Goal: Information Seeking & Learning: Find contact information

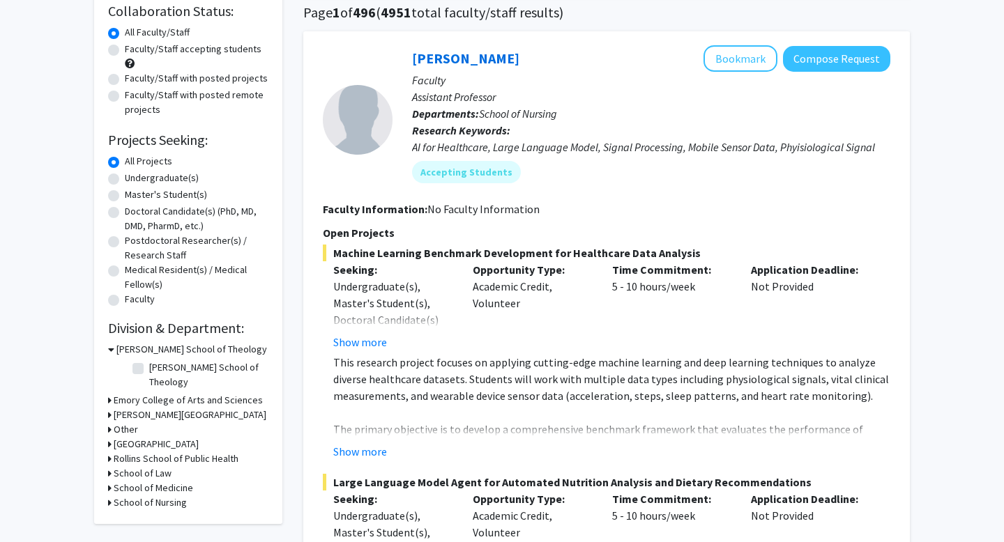
scroll to position [112, 0]
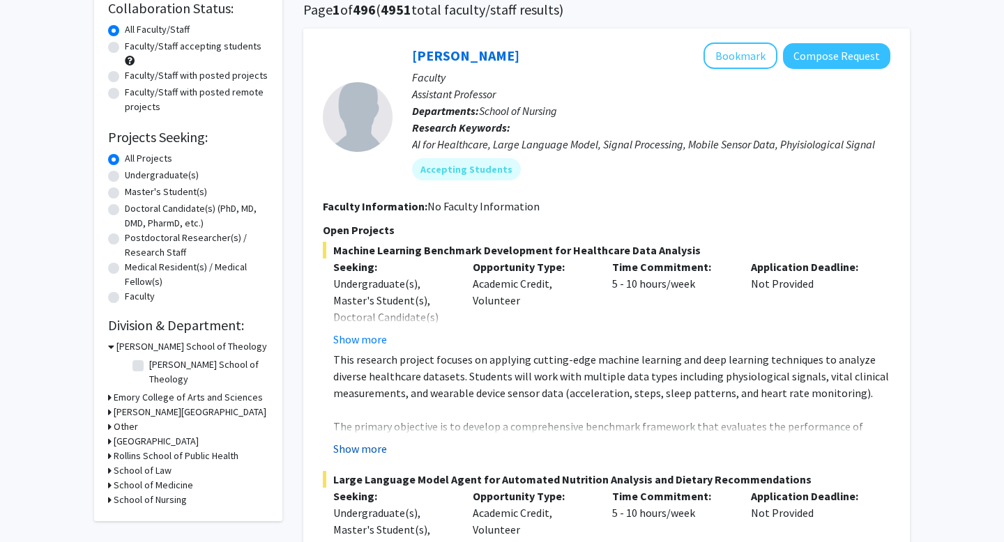
click at [369, 450] on button "Show more" at bounding box center [360, 448] width 54 height 17
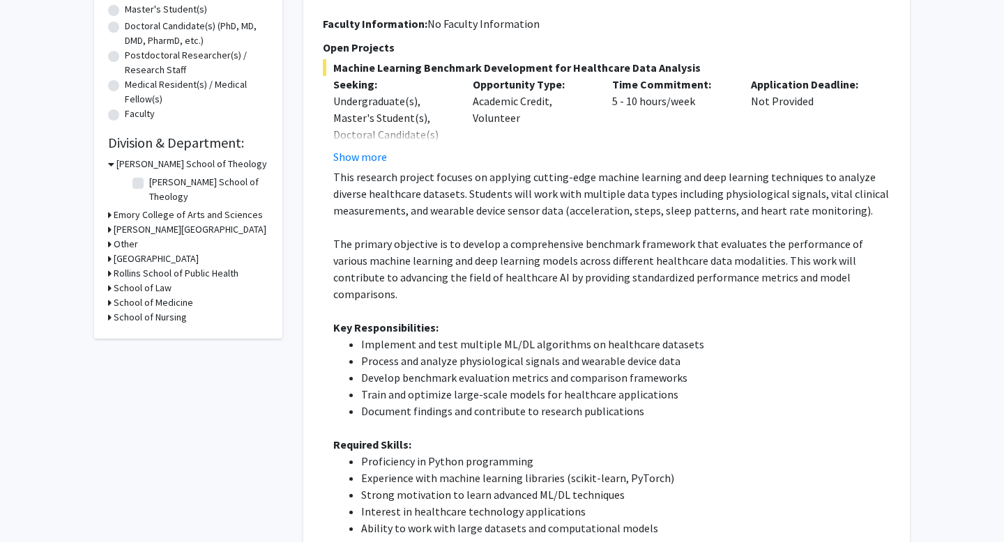
scroll to position [297, 0]
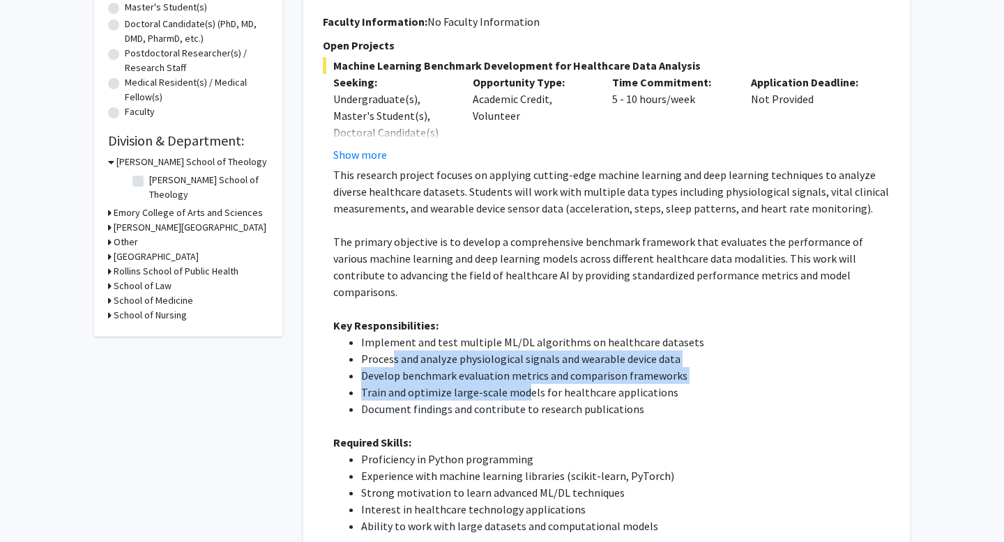
drag, startPoint x: 392, startPoint y: 344, endPoint x: 523, endPoint y: 380, distance: 135.8
click at [523, 380] on ul "Implement and test multiple ML/DL algorithms on healthcare datasets Process and…" at bounding box center [611, 376] width 557 height 84
click at [325, 344] on fg-read-more "This research project focuses on applying cutting-edge machine learning and dee…" at bounding box center [606, 362] width 567 height 390
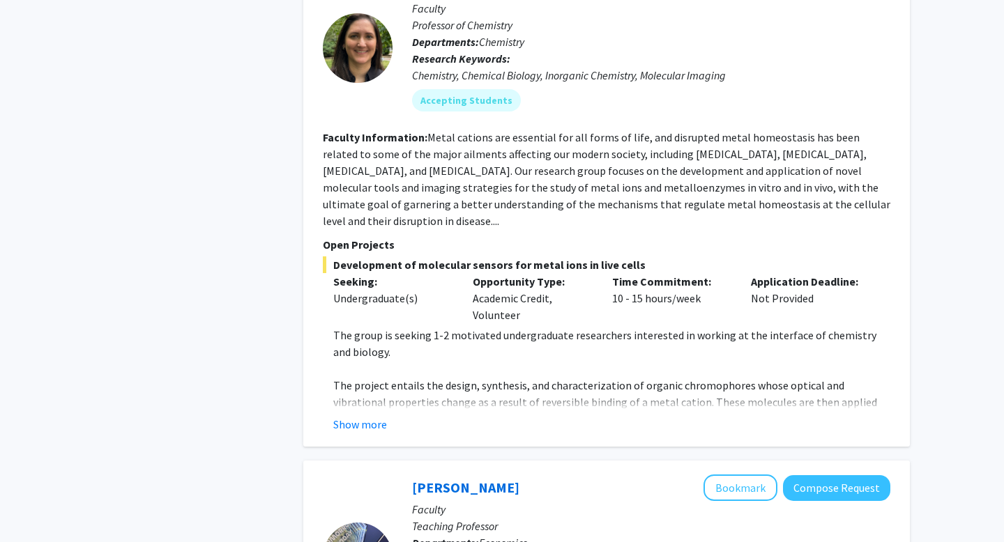
scroll to position [1169, 0]
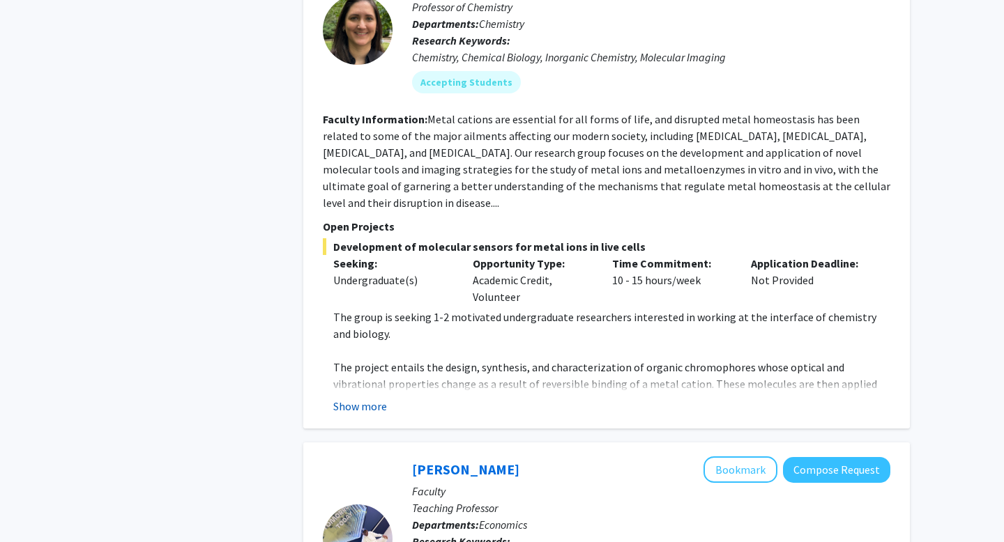
click at [349, 398] on button "Show more" at bounding box center [360, 406] width 54 height 17
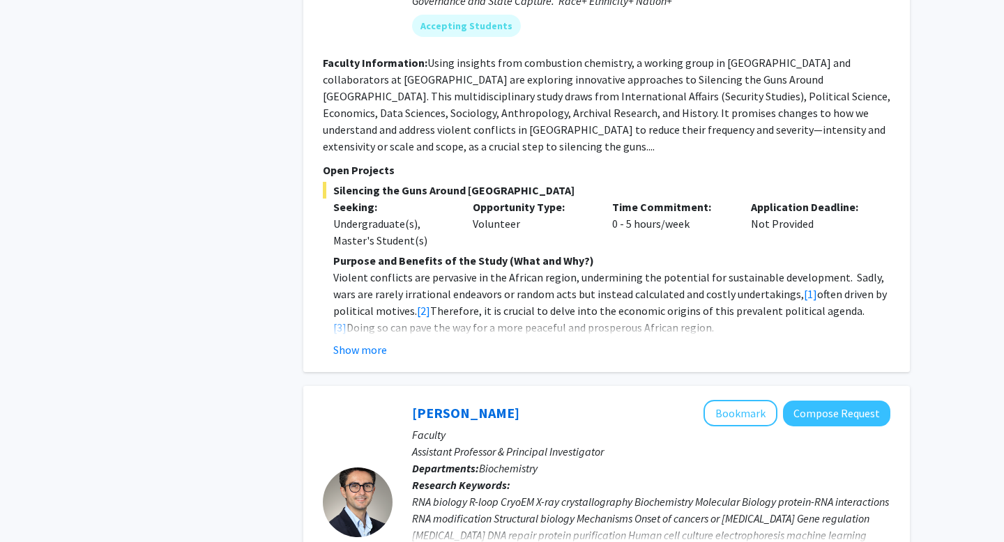
scroll to position [1914, 0]
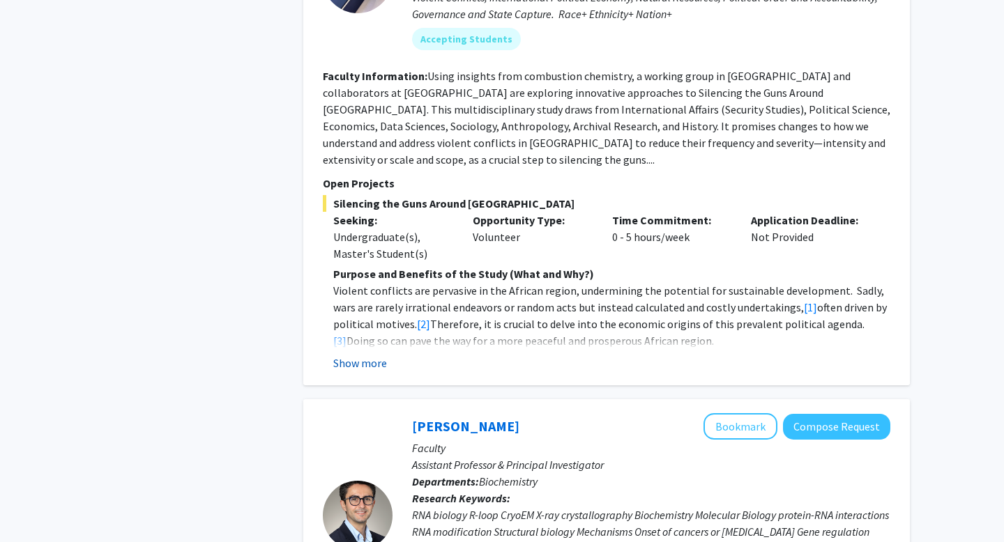
click at [353, 355] on button "Show more" at bounding box center [360, 363] width 54 height 17
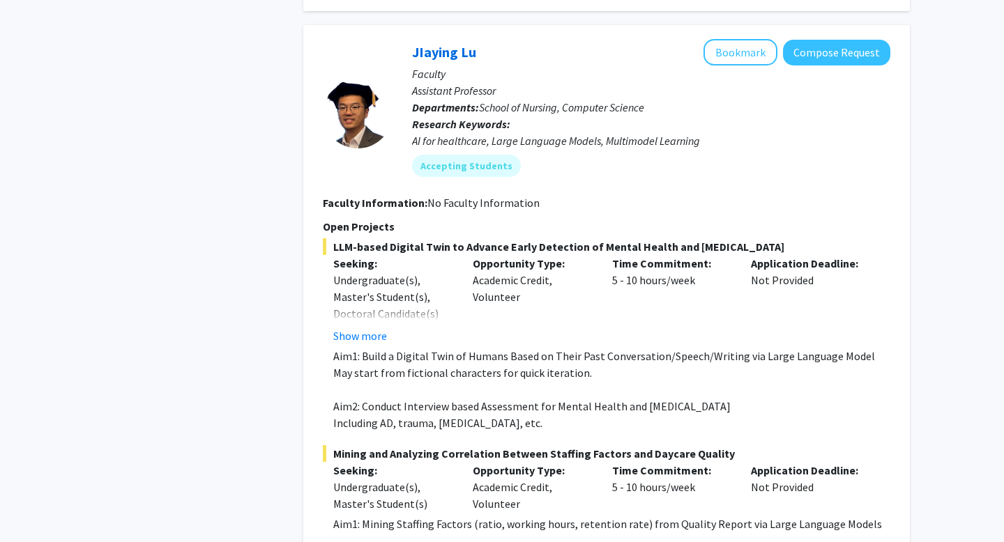
scroll to position [3735, 0]
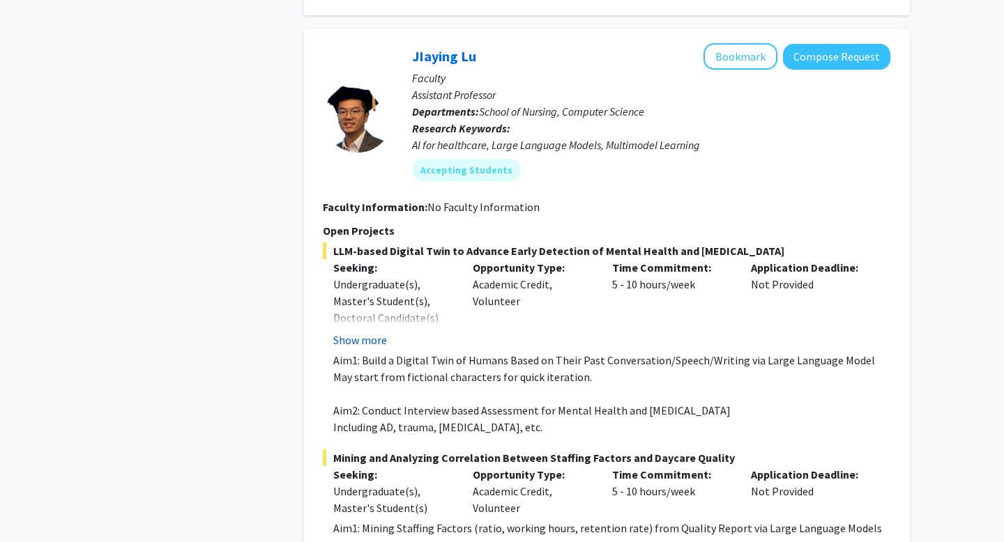
click at [370, 332] on button "Show more" at bounding box center [360, 340] width 54 height 17
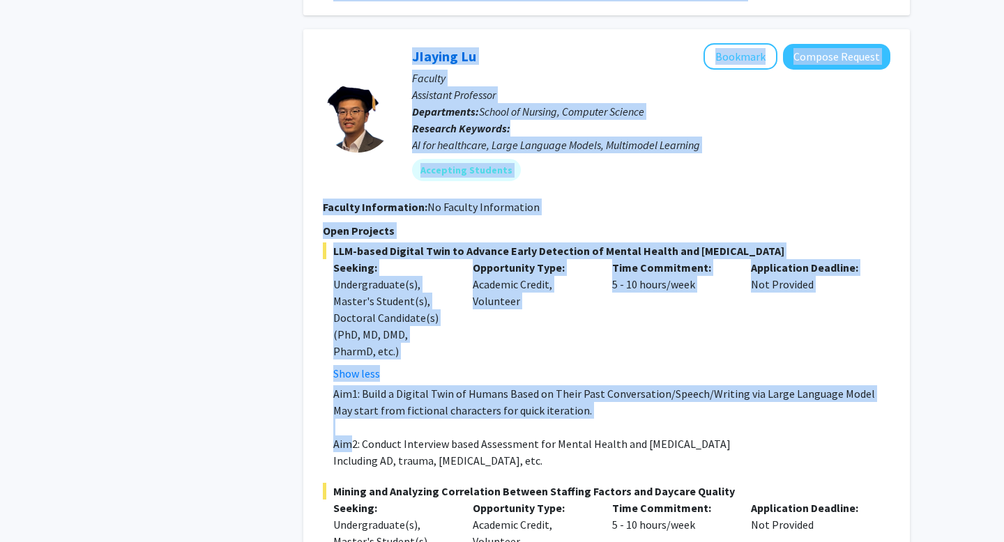
drag, startPoint x: 353, startPoint y: 338, endPoint x: 285, endPoint y: 340, distance: 67.6
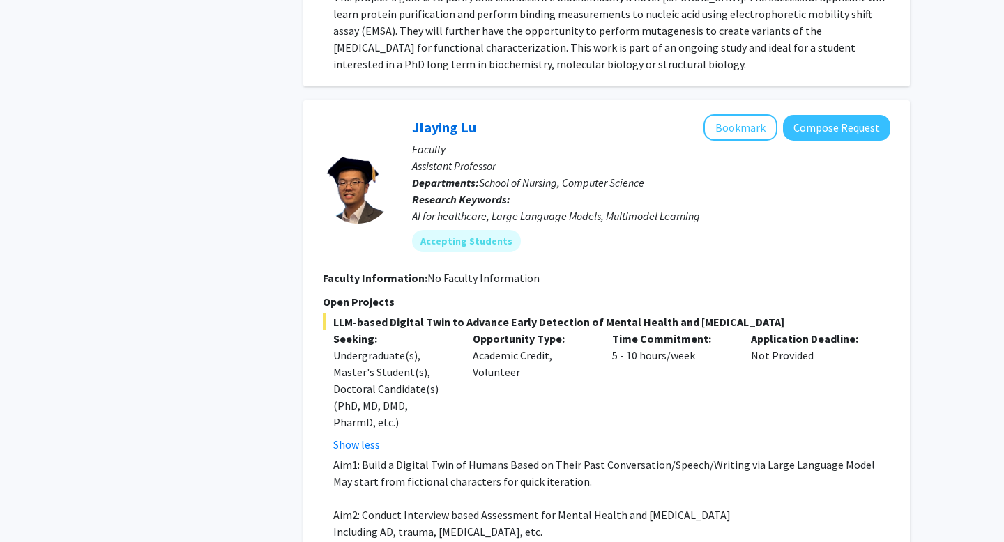
scroll to position [3665, 0]
drag, startPoint x: 485, startPoint y: 24, endPoint x: 391, endPoint y: 24, distance: 94.1
click at [391, 113] on section "[PERSON_NAME] Bookmark Compose Request Faculty Assistant Professor Departments:…" at bounding box center [606, 187] width 567 height 148
copy section "JIaying Lu"
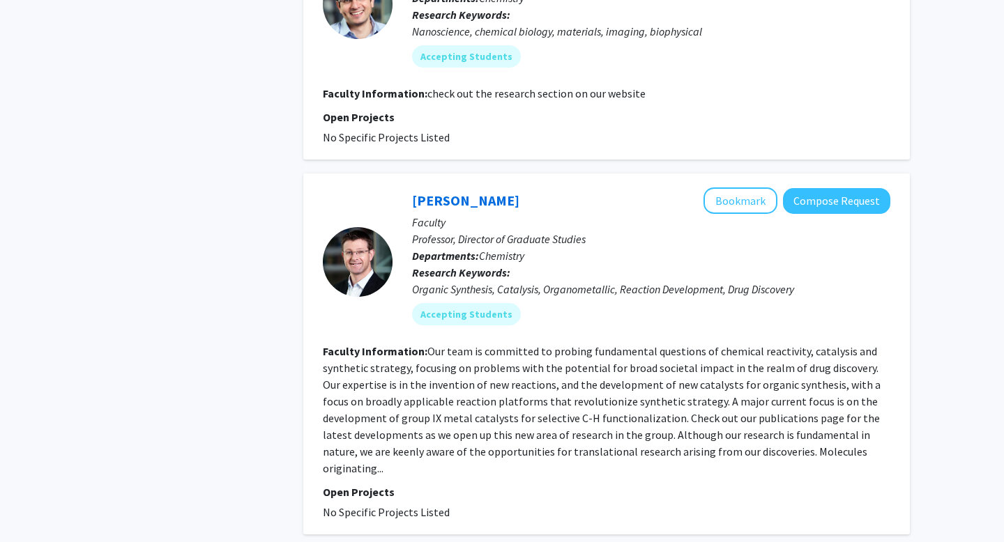
scroll to position [5504, 0]
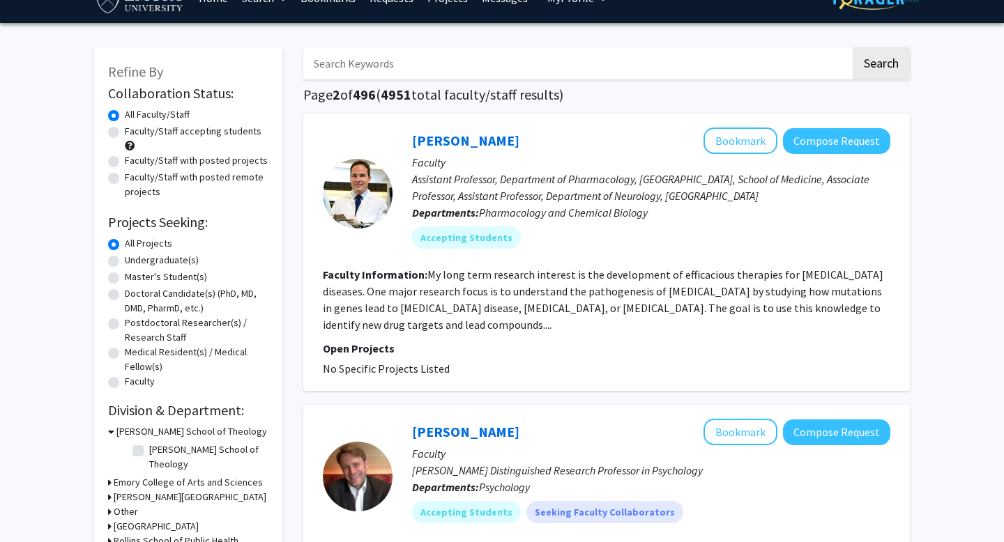
scroll to position [29, 0]
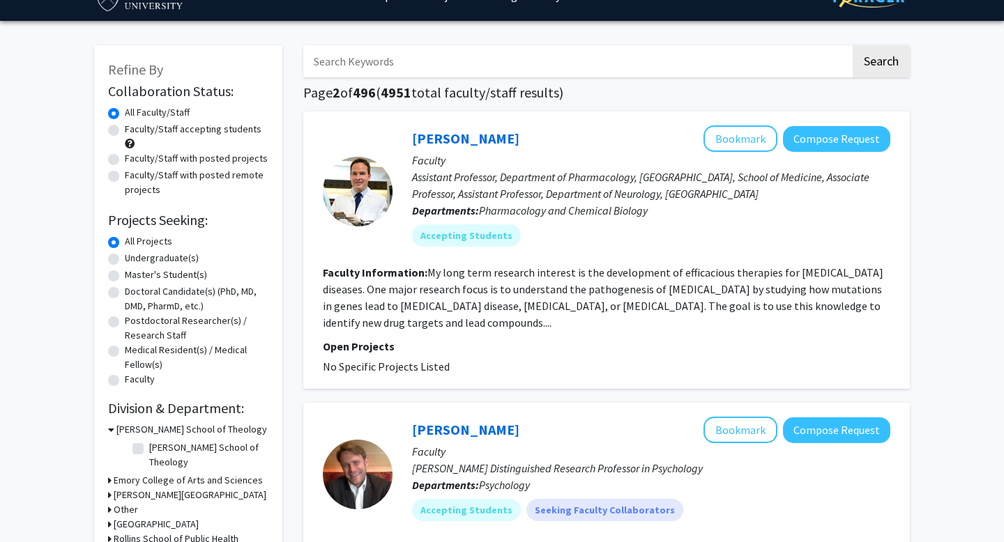
click at [174, 256] on label "Undergraduate(s)" at bounding box center [162, 258] width 74 height 15
click at [134, 256] on input "Undergraduate(s)" at bounding box center [129, 255] width 9 height 9
radio input "true"
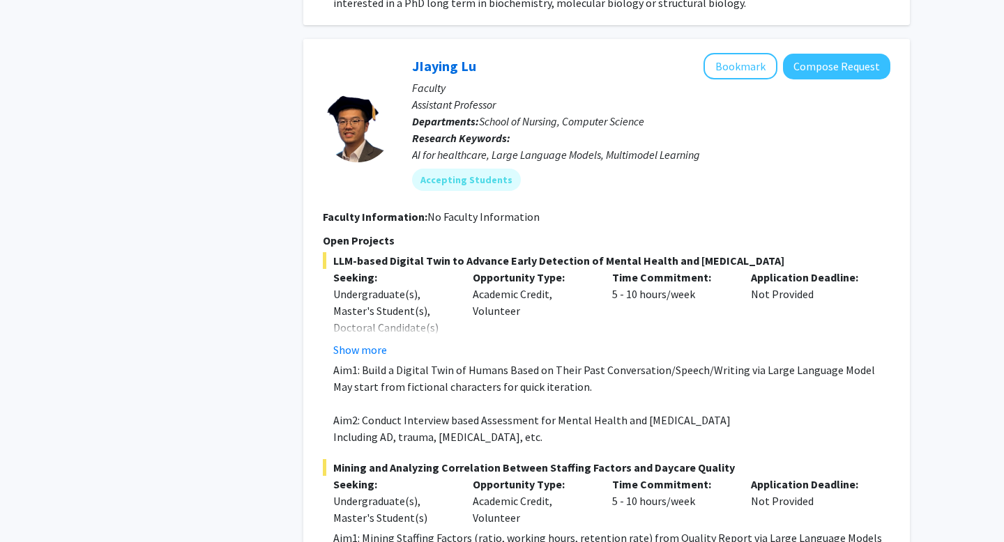
scroll to position [2754, 0]
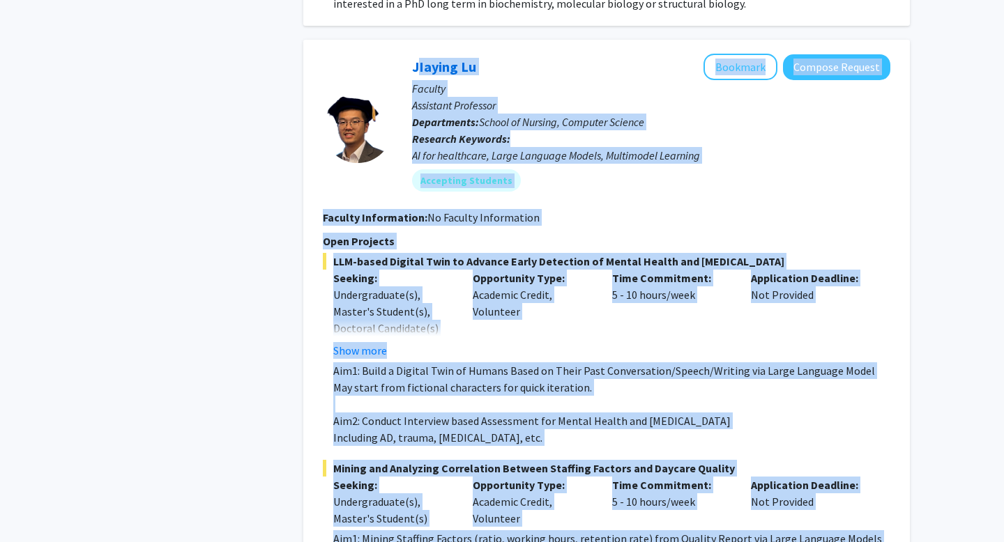
drag, startPoint x: 411, startPoint y: 10, endPoint x: 485, endPoint y: 525, distance: 519.6
click at [485, 525] on fg-search-faculty "[PERSON_NAME] Bookmark Compose Request Faculty Assistant Professor Departments:…" at bounding box center [606, 317] width 567 height 527
copy fg-search-faculty "LOremip Do Sitametc Adipisc Elitsed Doeiusm Temporinc Utlaboree Doloremagna: Al…"
